Goal: Information Seeking & Learning: Find specific page/section

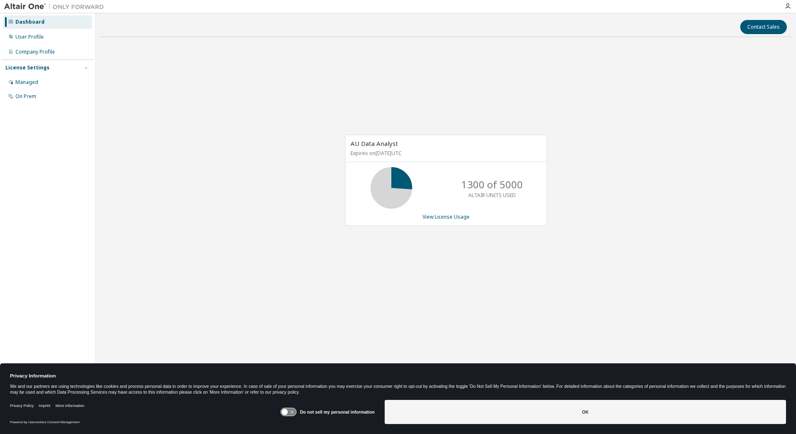
click at [288, 398] on icon at bounding box center [284, 412] width 6 height 6
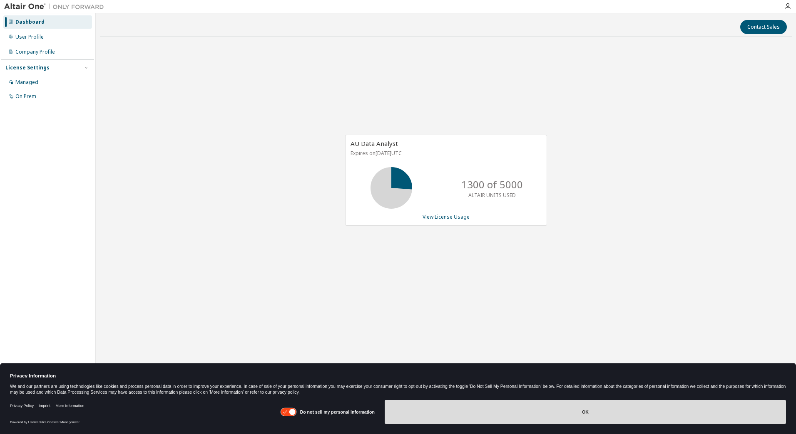
click at [444, 398] on button "OK" at bounding box center [584, 412] width 401 height 24
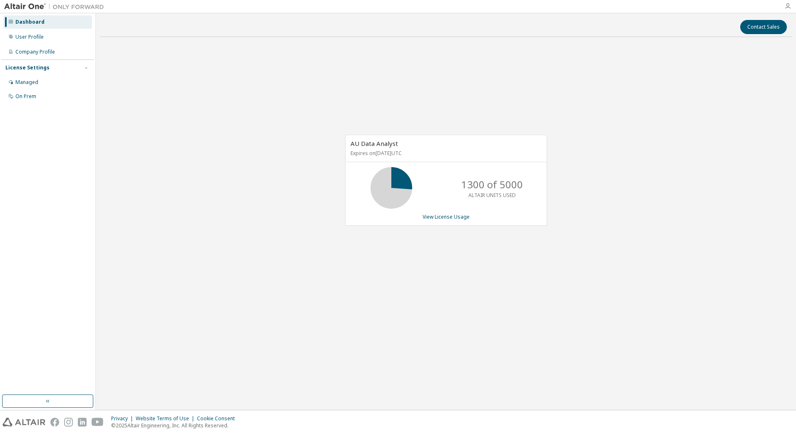
click at [632, 4] on icon "button" at bounding box center [787, 6] width 7 height 7
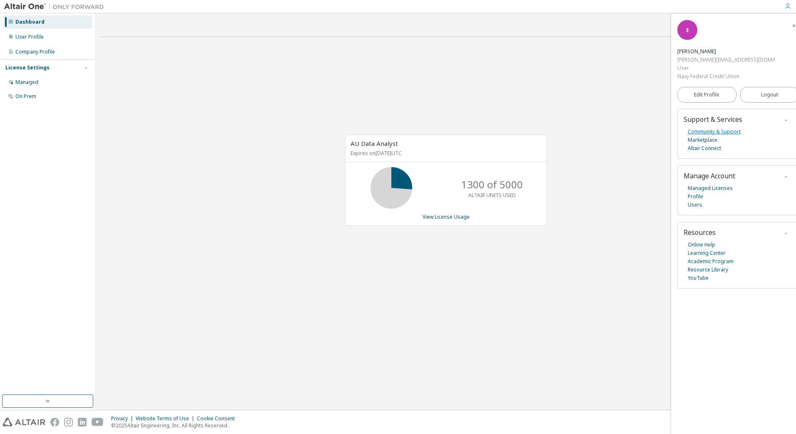
click at [632, 128] on link "Community & Support" at bounding box center [713, 132] width 53 height 8
